Goal: Task Accomplishment & Management: Use online tool/utility

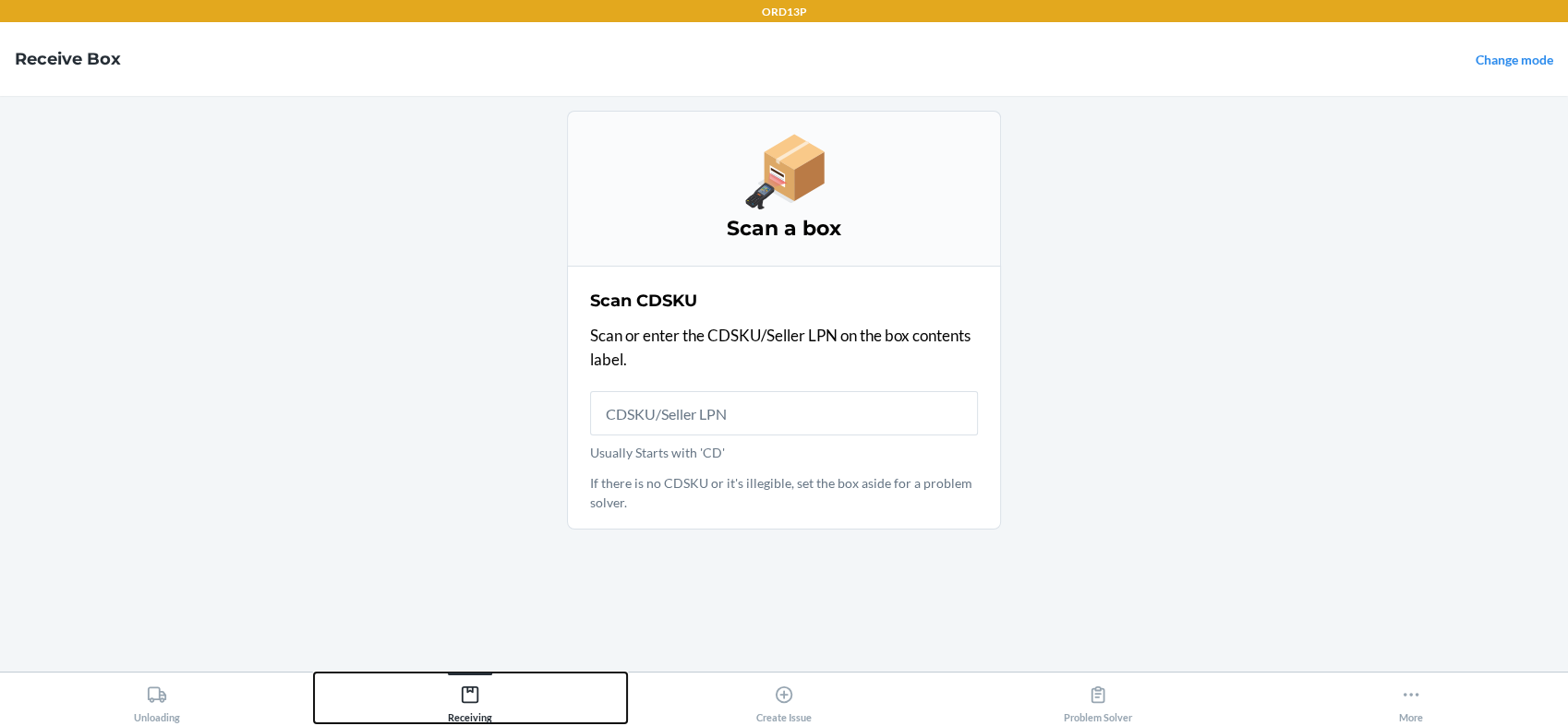
click at [480, 698] on div "Receiving" at bounding box center [469, 700] width 44 height 46
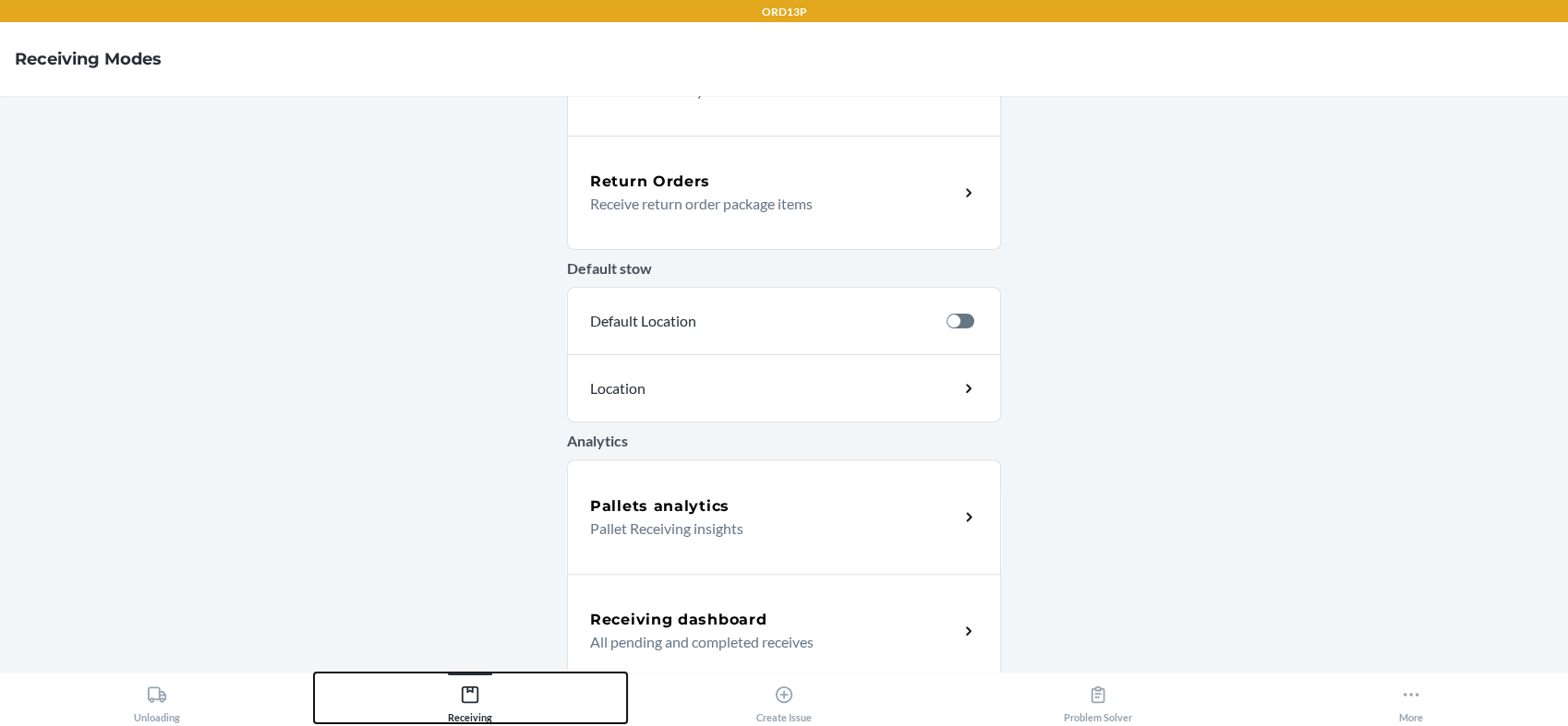
scroll to position [561, 0]
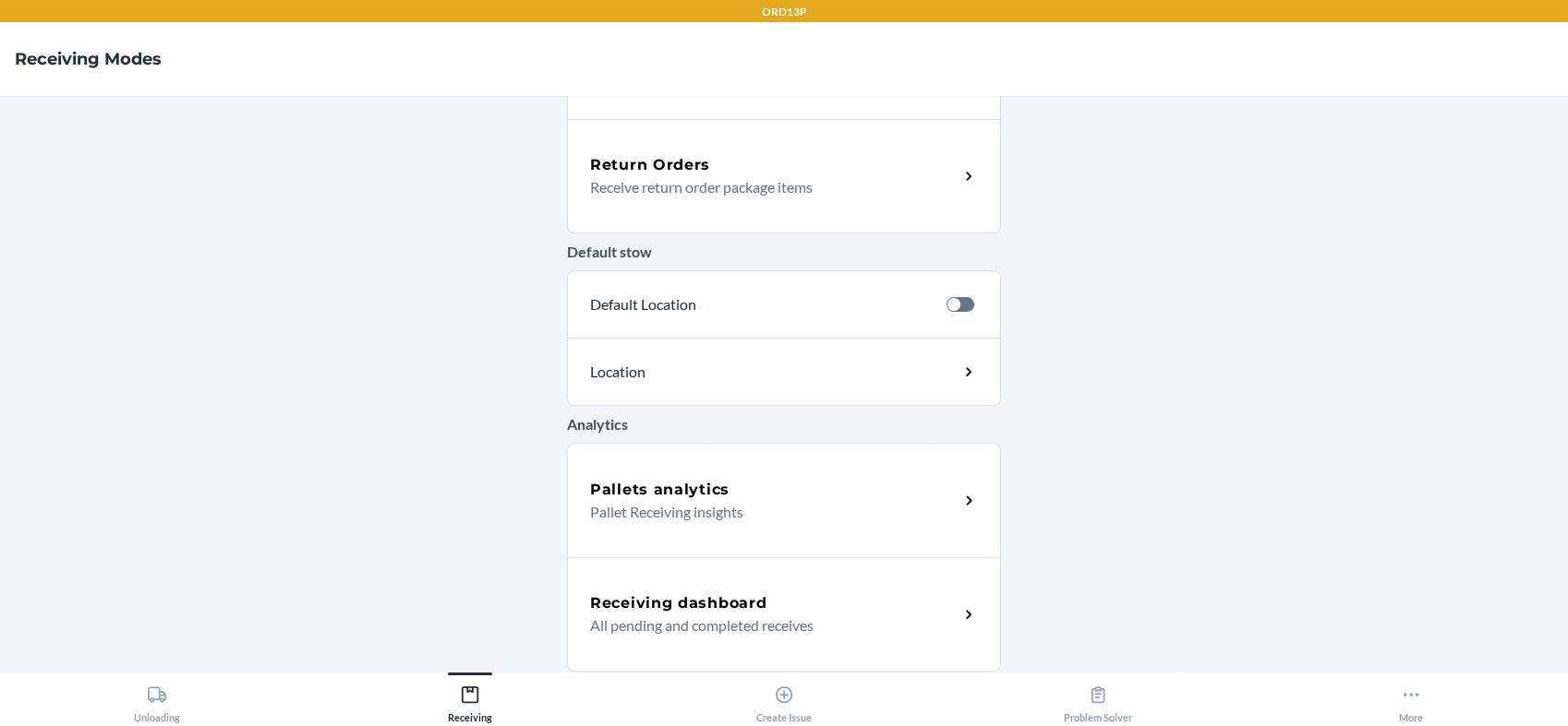
click at [786, 613] on div "Receiving dashboard" at bounding box center [774, 604] width 368 height 23
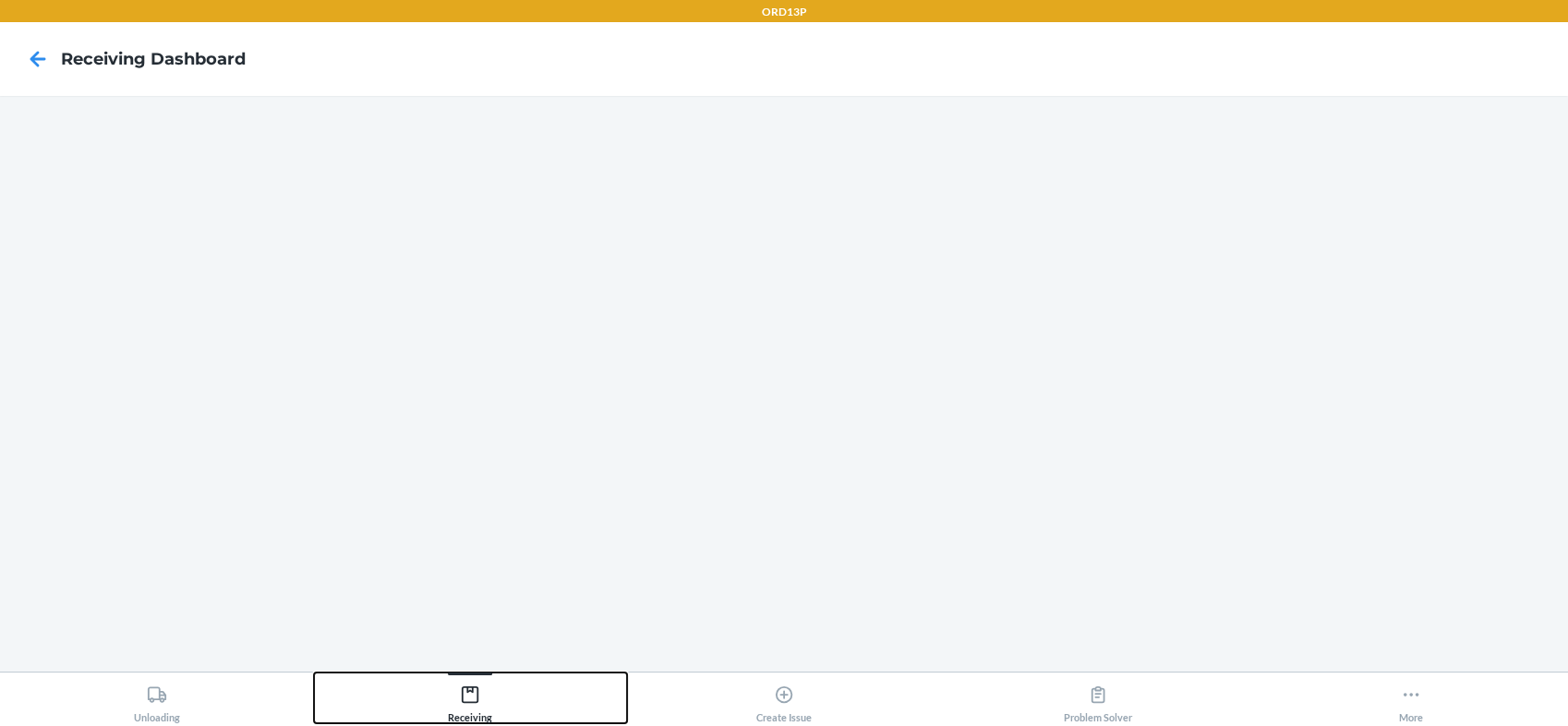
click at [472, 698] on icon at bounding box center [470, 695] width 21 height 21
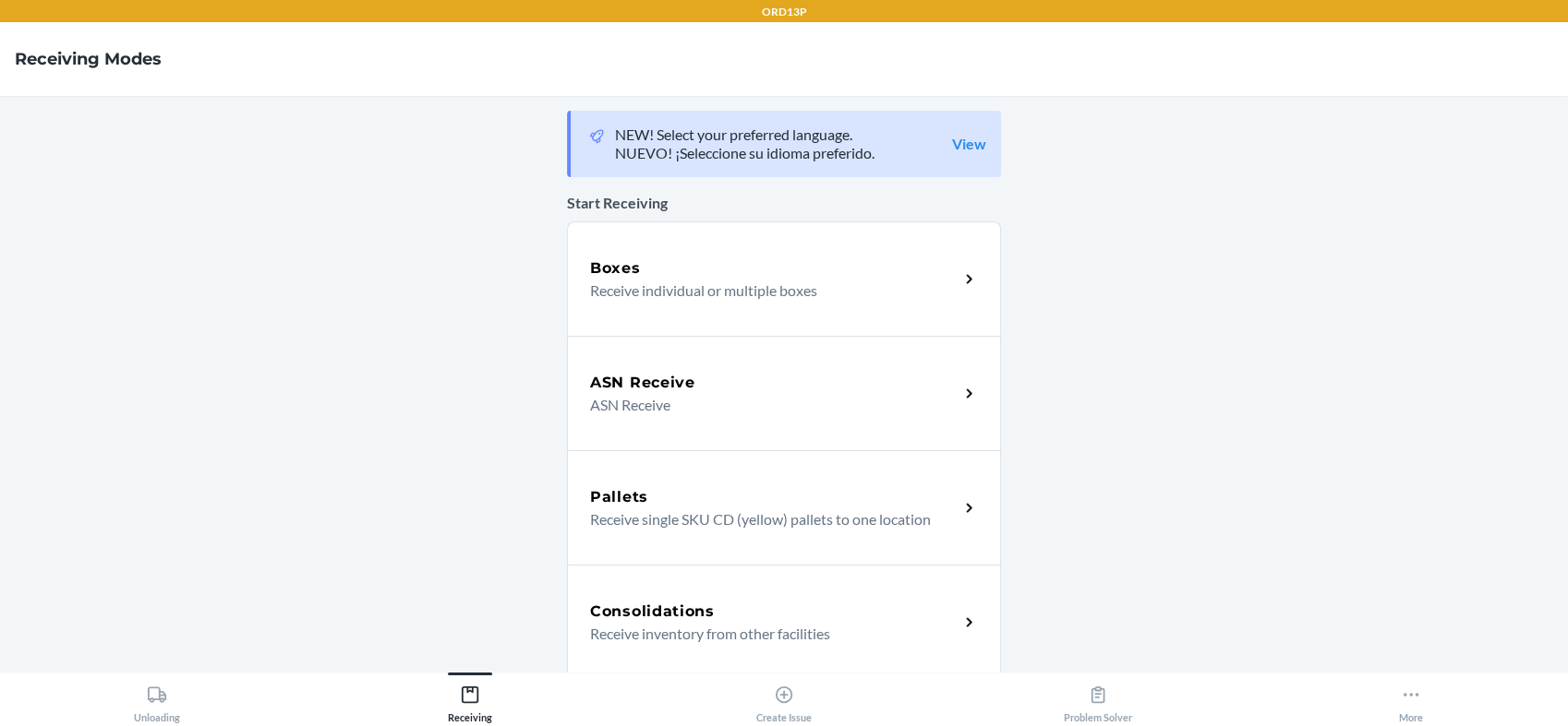
click at [766, 286] on p "Receive individual or multiple boxes" at bounding box center [766, 291] width 353 height 23
